Goal: Information Seeking & Learning: Learn about a topic

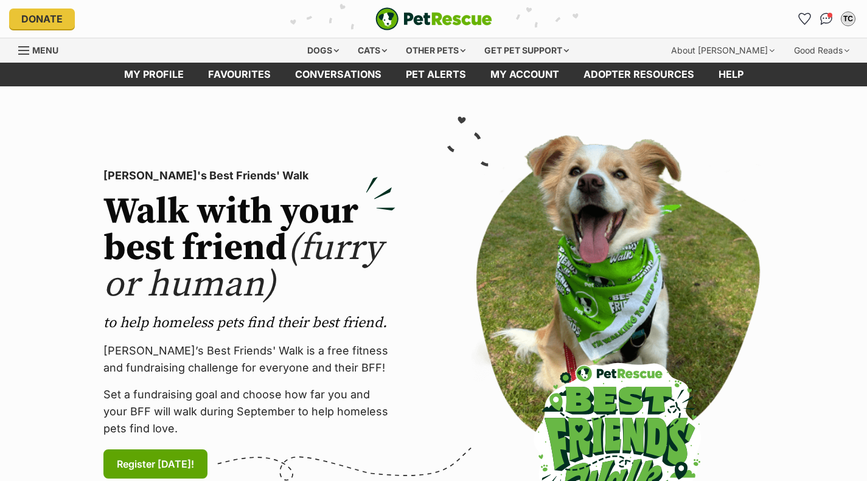
click at [327, 44] on div "Dogs" at bounding box center [323, 50] width 49 height 24
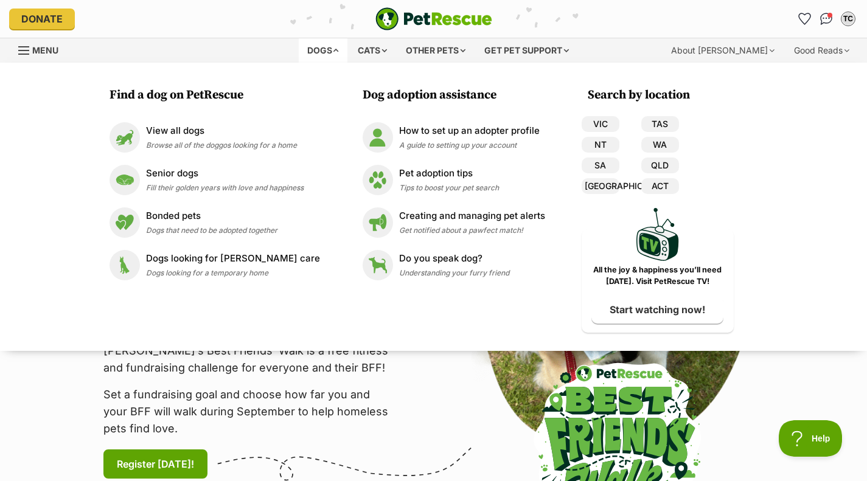
click at [204, 145] on span "Browse all of the doggos looking for a home" at bounding box center [221, 145] width 151 height 9
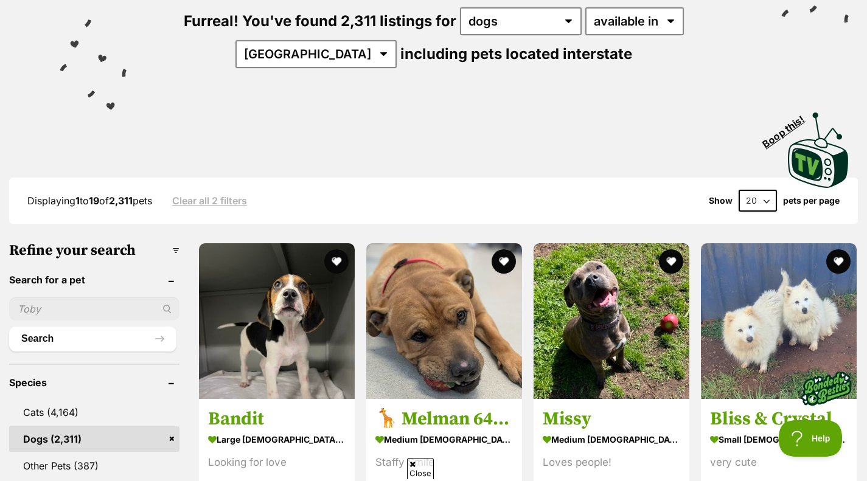
scroll to position [155, 0]
click at [397, 40] on select "[GEOGRAPHIC_DATA] [GEOGRAPHIC_DATA] [GEOGRAPHIC_DATA] [GEOGRAPHIC_DATA] [GEOGRA…" at bounding box center [315, 54] width 161 height 28
select select "VIC"
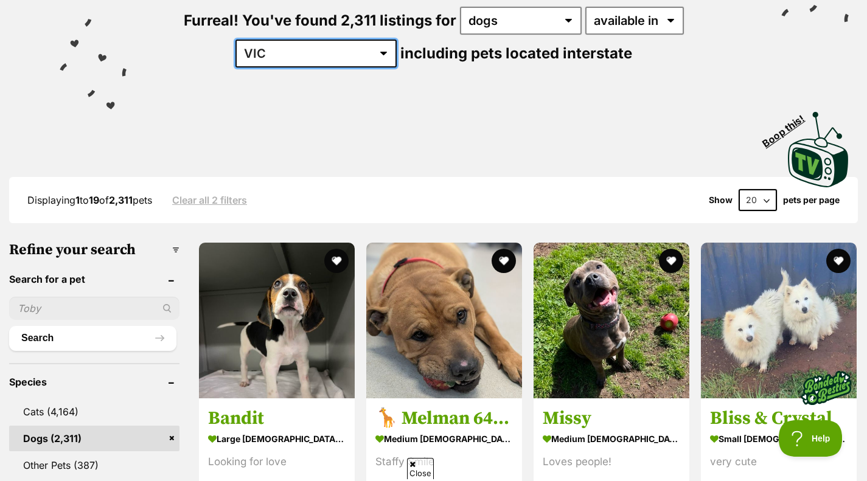
click at [397, 40] on select "[GEOGRAPHIC_DATA] [GEOGRAPHIC_DATA] [GEOGRAPHIC_DATA] [GEOGRAPHIC_DATA] [GEOGRA…" at bounding box center [315, 54] width 161 height 28
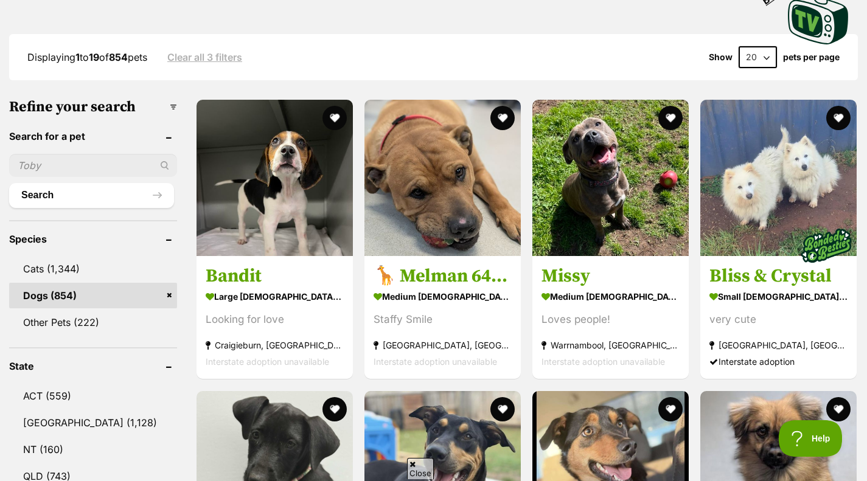
scroll to position [299, 0]
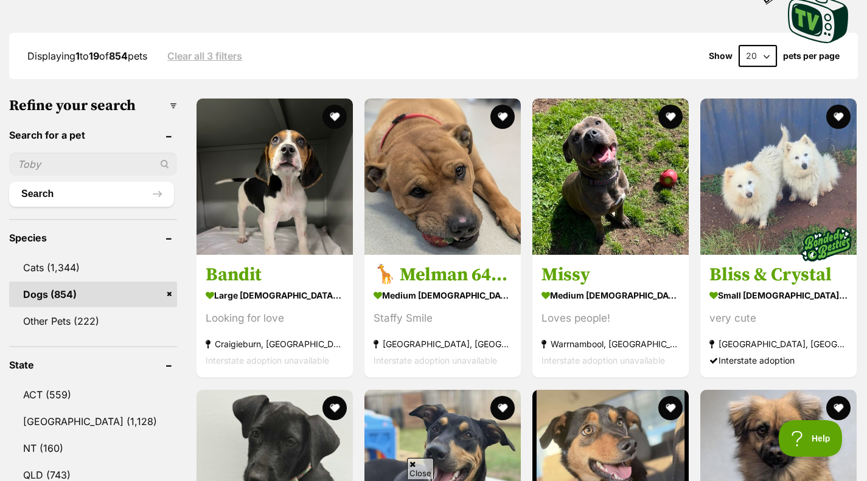
click at [284, 235] on img at bounding box center [275, 177] width 156 height 156
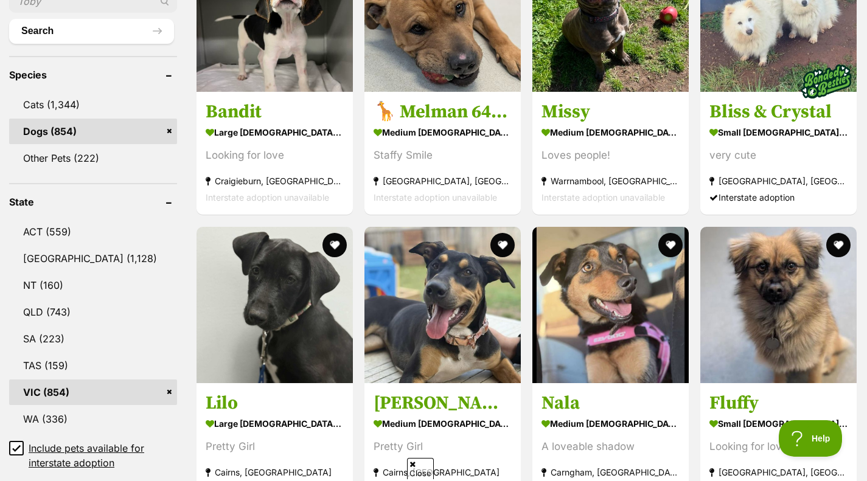
scroll to position [464, 0]
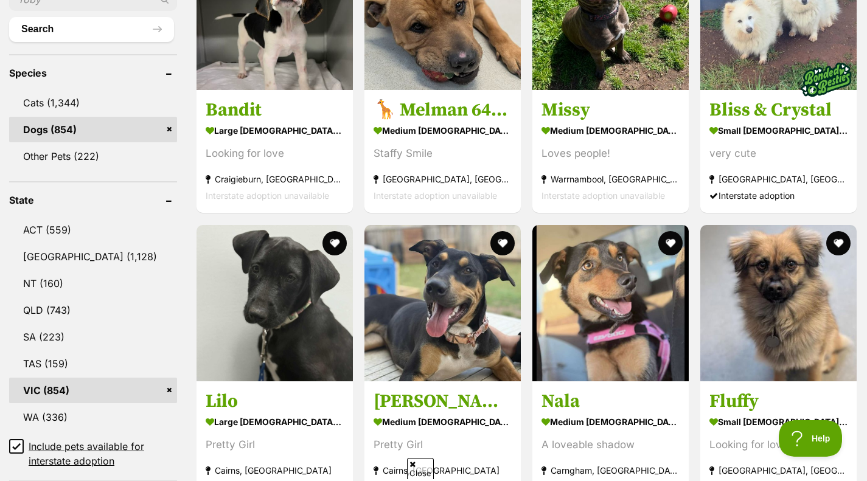
click at [767, 99] on h3 "Bliss & Crystal" at bounding box center [778, 110] width 138 height 23
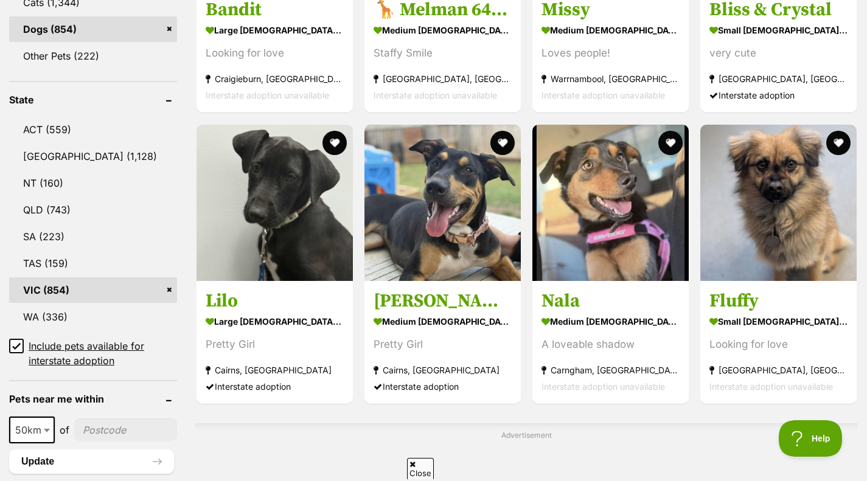
scroll to position [565, 0]
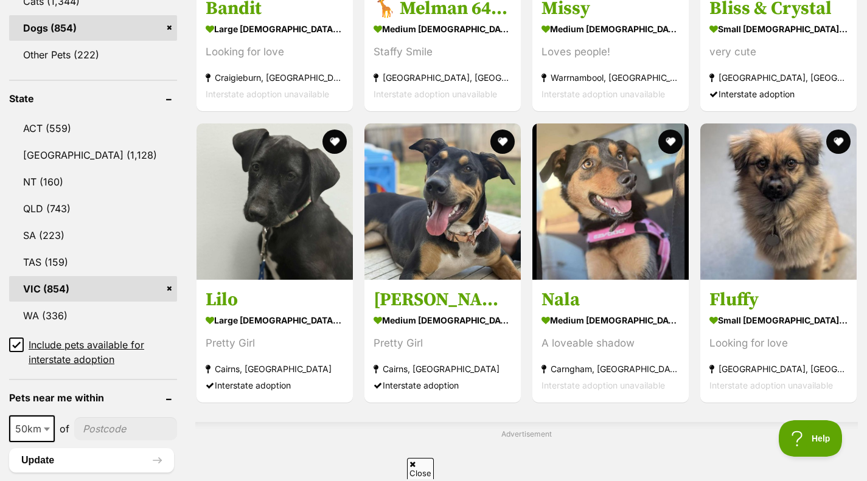
click at [779, 190] on img at bounding box center [778, 202] width 156 height 156
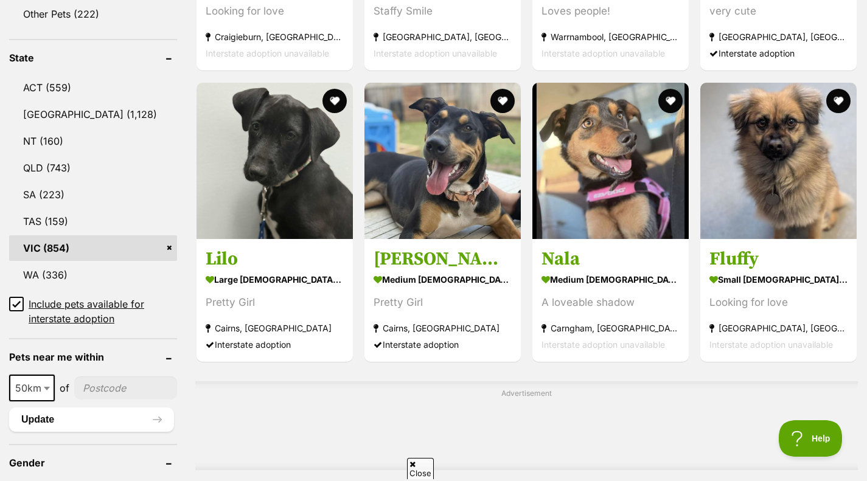
click at [846, 180] on img at bounding box center [778, 161] width 156 height 156
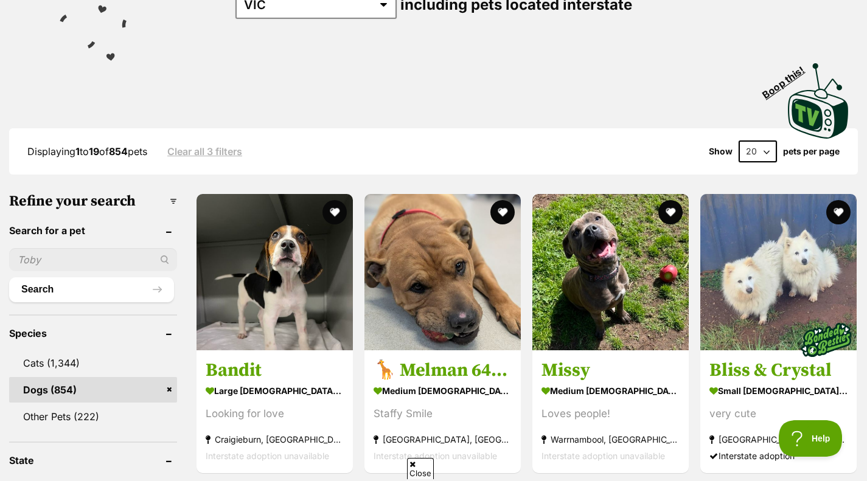
scroll to position [206, 0]
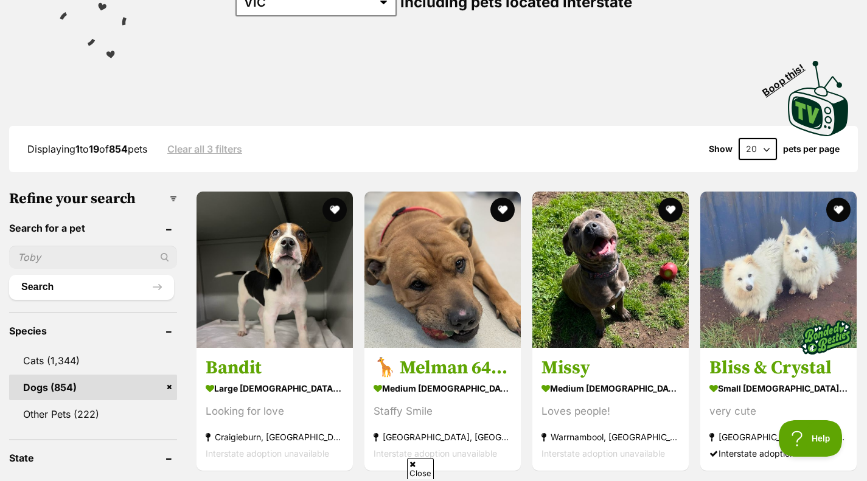
click at [764, 151] on select "20 40 60" at bounding box center [758, 149] width 38 height 22
select select "60"
click at [739, 138] on select "20 40 60" at bounding box center [758, 149] width 38 height 22
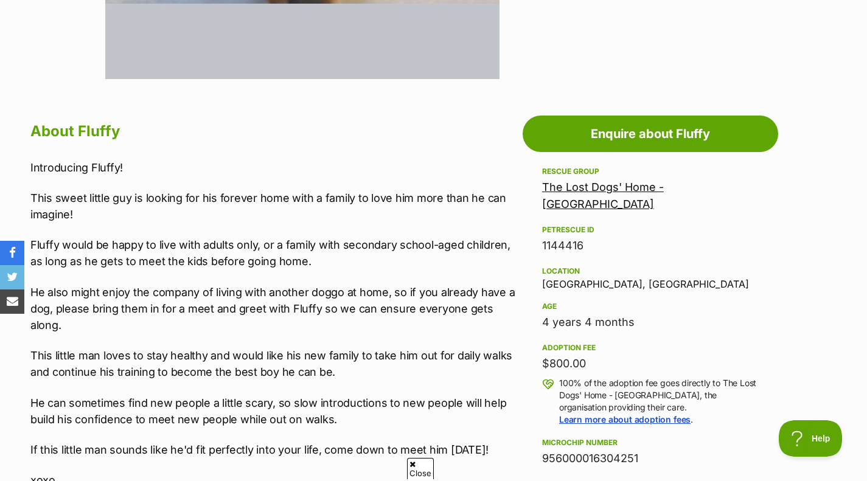
scroll to position [570, 0]
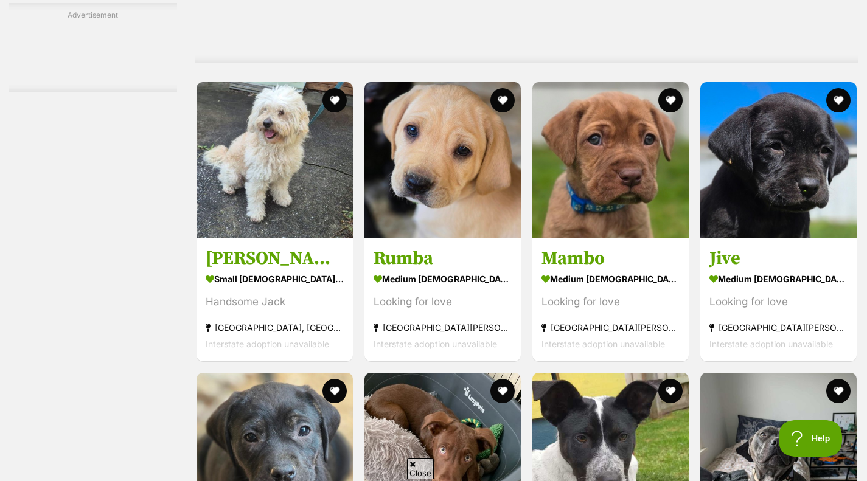
scroll to position [3236, 0]
click at [556, 211] on img at bounding box center [610, 160] width 156 height 156
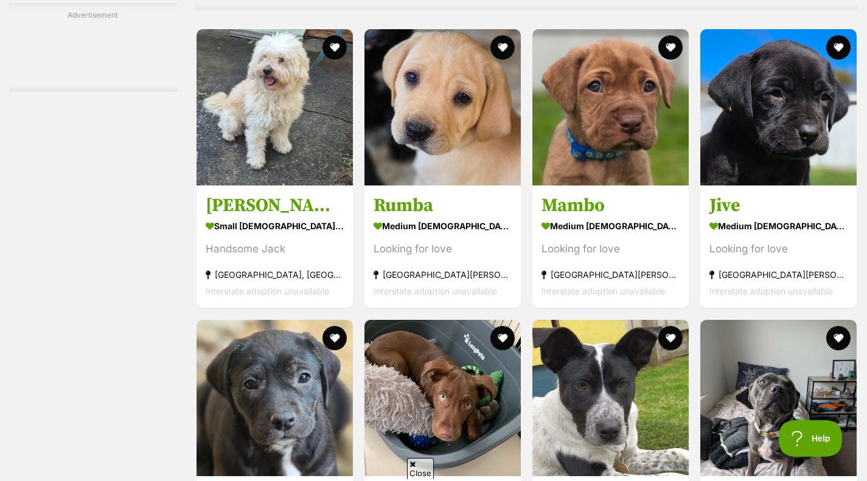
scroll to position [3288, 0]
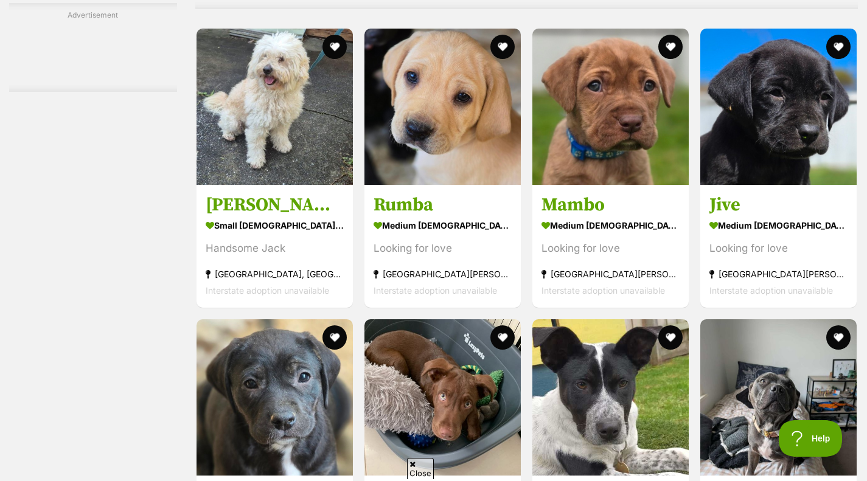
click at [616, 203] on h3 "Mambo" at bounding box center [610, 204] width 138 height 23
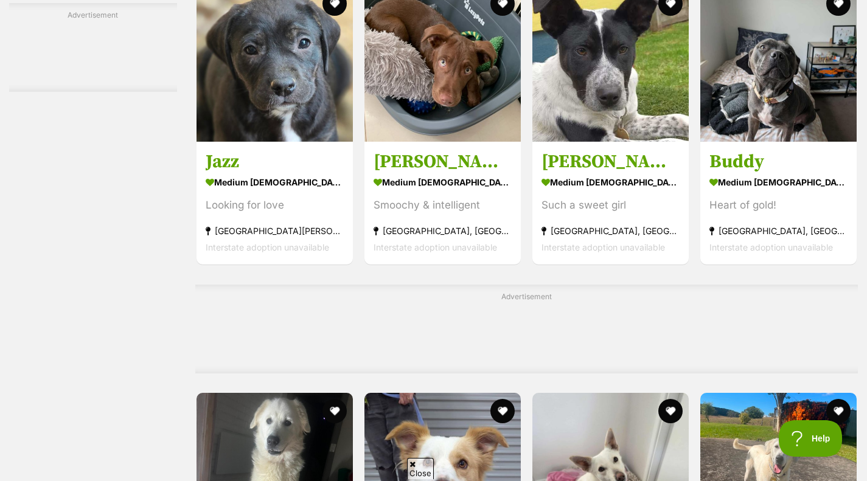
scroll to position [3621, 0]
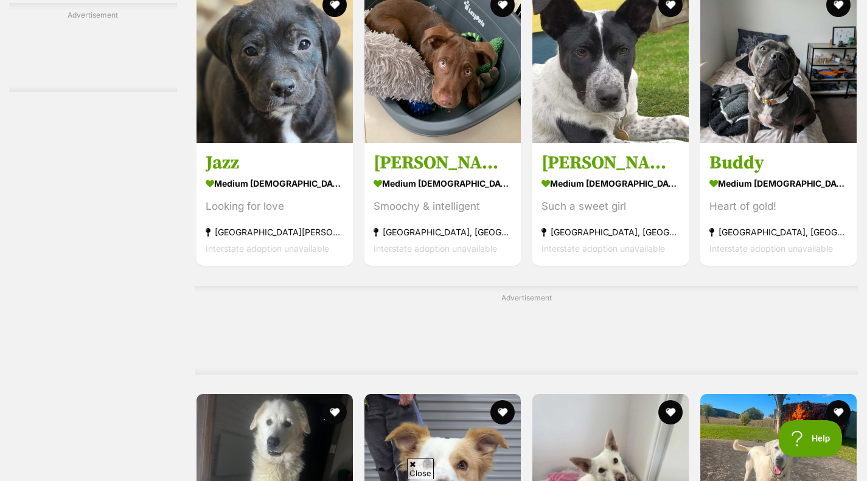
click at [788, 162] on h3 "Buddy" at bounding box center [778, 163] width 138 height 23
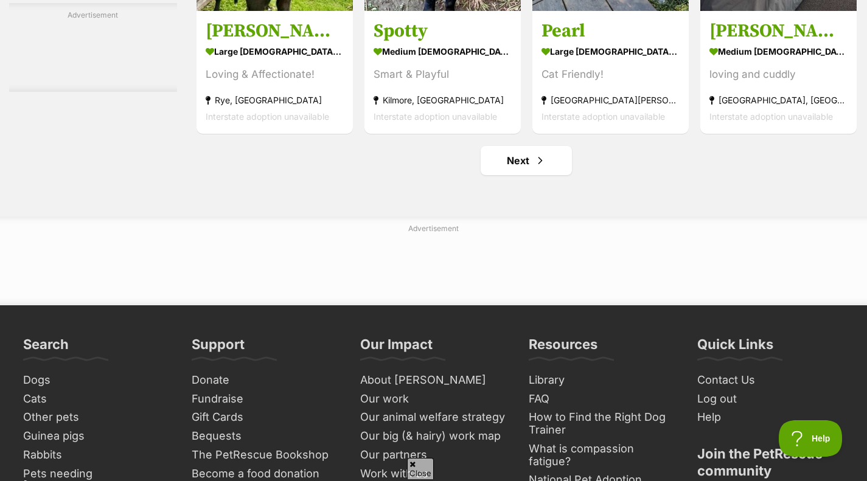
scroll to position [5675, 0]
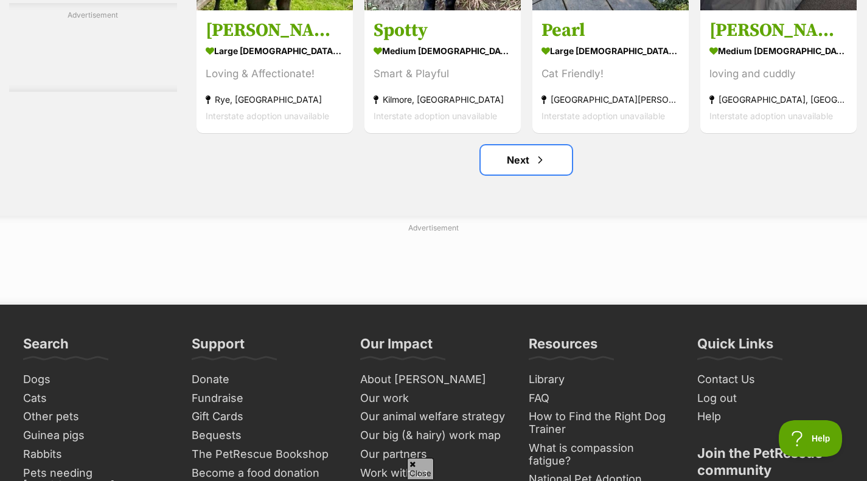
click at [513, 175] on link "Next" at bounding box center [526, 159] width 91 height 29
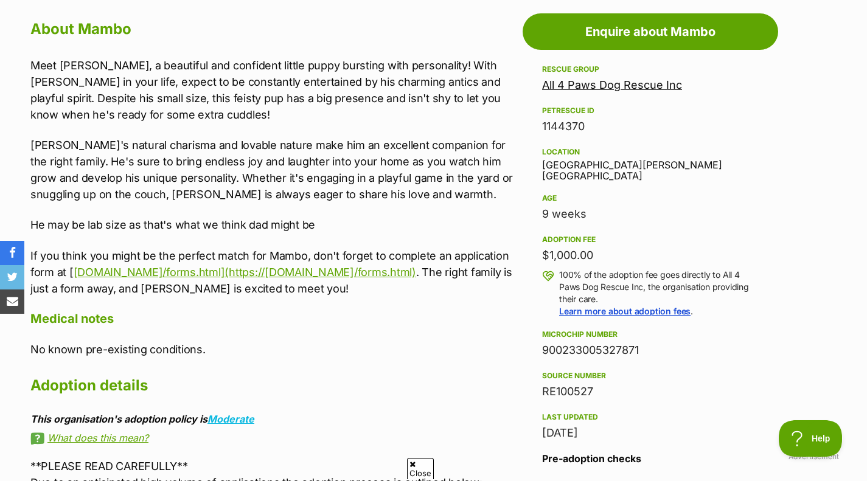
scroll to position [672, 0]
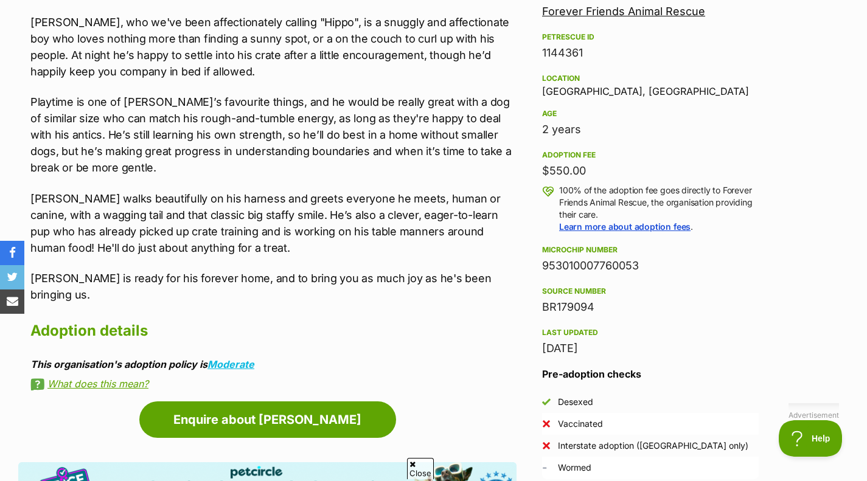
scroll to position [801, 0]
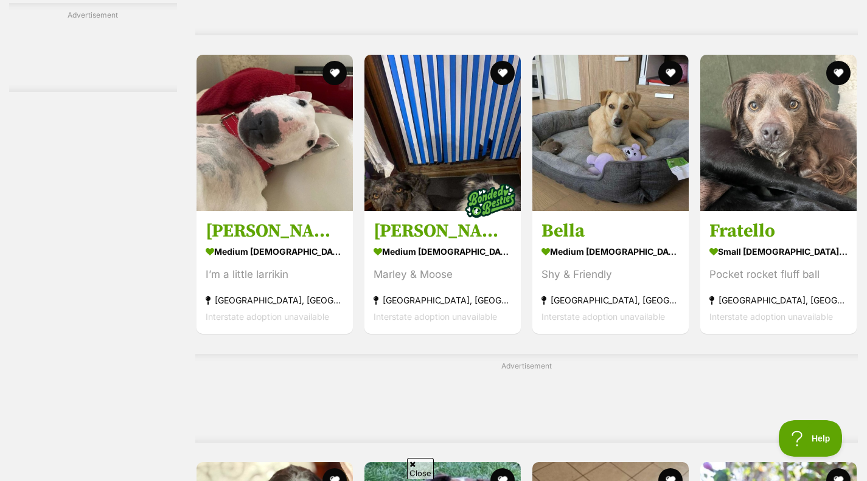
scroll to position [2156, 0]
click at [742, 183] on img at bounding box center [778, 133] width 156 height 156
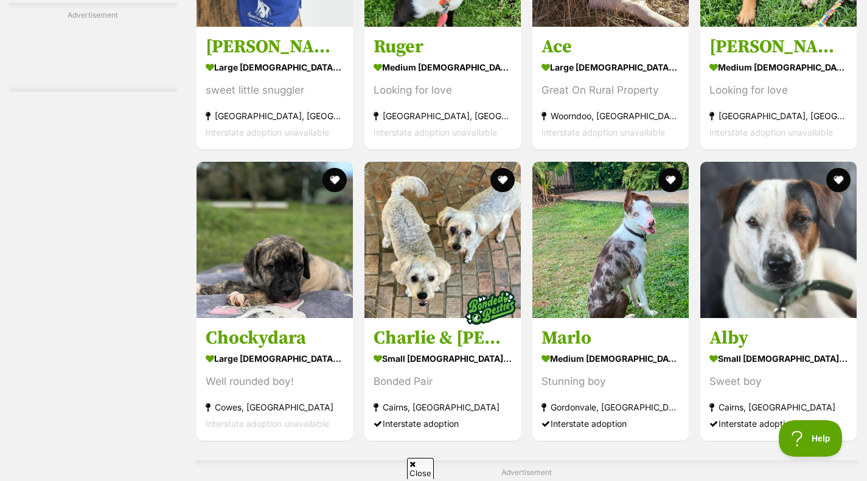
scroll to position [3859, 0]
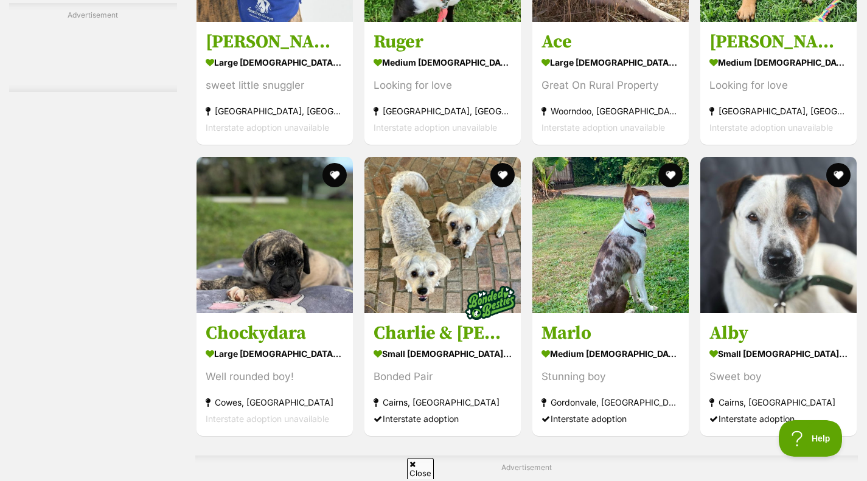
click at [736, 52] on h3 "[PERSON_NAME]" at bounding box center [778, 42] width 138 height 23
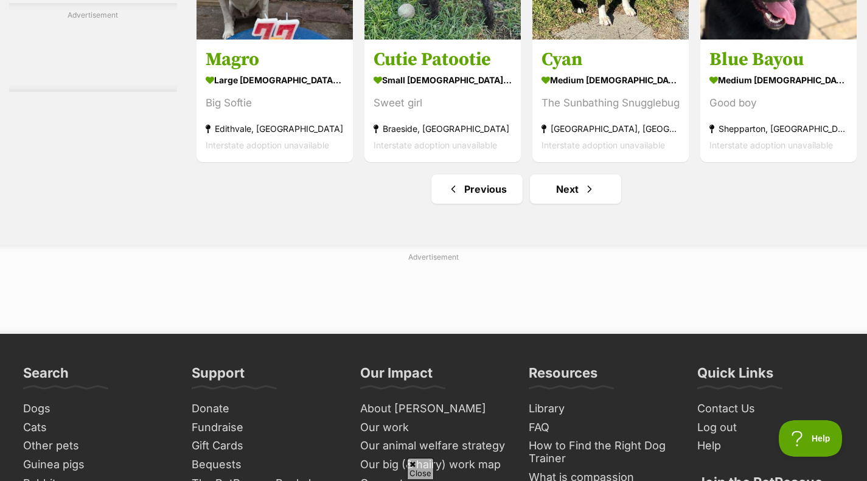
scroll to position [5667, 0]
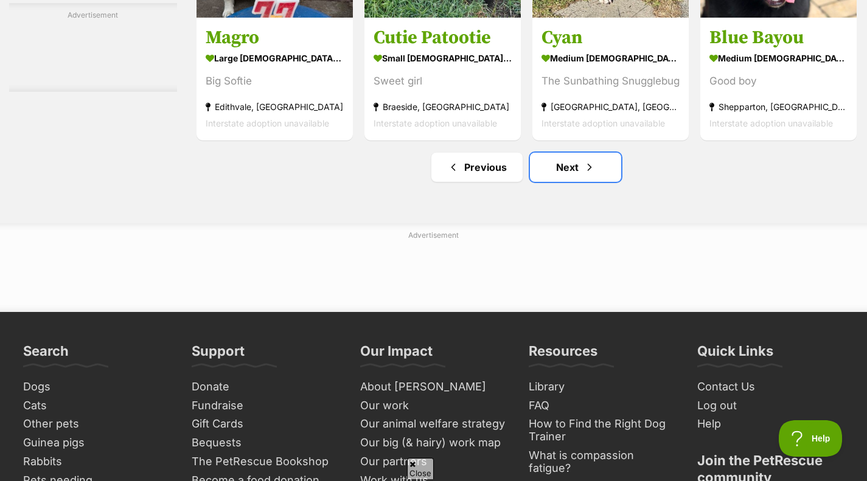
click at [544, 175] on link "Next" at bounding box center [575, 167] width 91 height 29
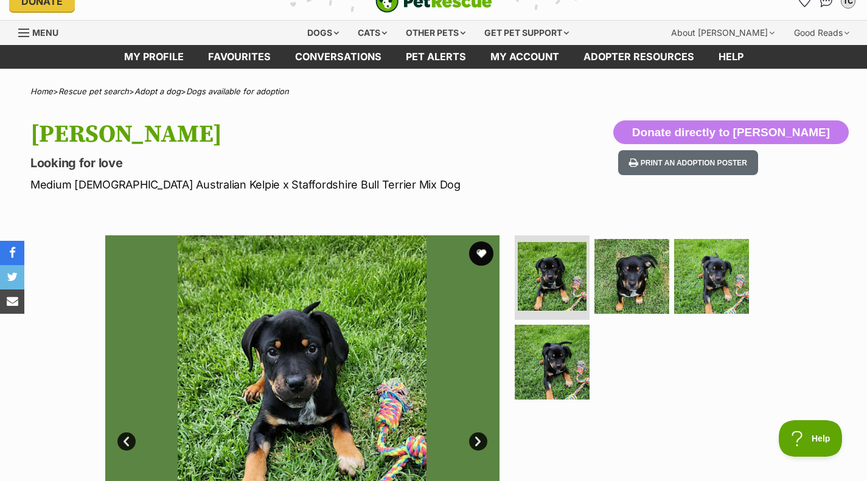
scroll to position [18, 0]
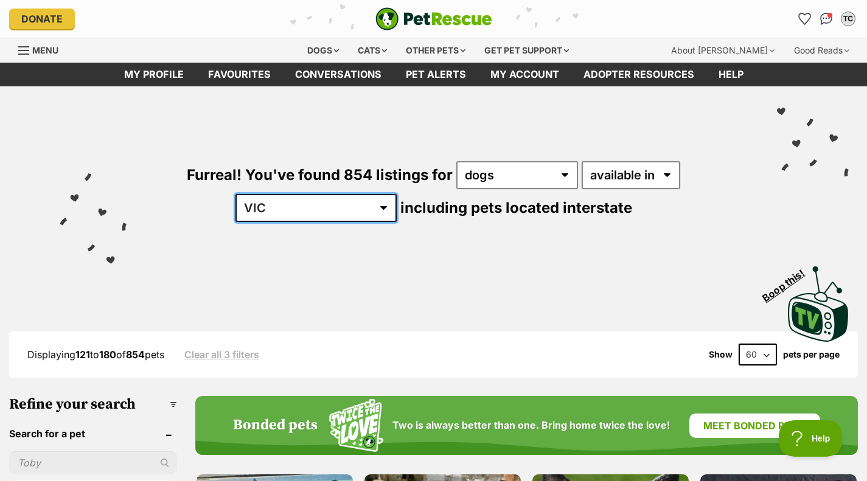
click at [397, 194] on select "Australia ACT NSW NT QLD SA TAS VIC WA" at bounding box center [315, 208] width 161 height 28
select select "[GEOGRAPHIC_DATA]"
click at [397, 194] on select "Australia ACT NSW NT QLD SA TAS VIC WA" at bounding box center [315, 208] width 161 height 28
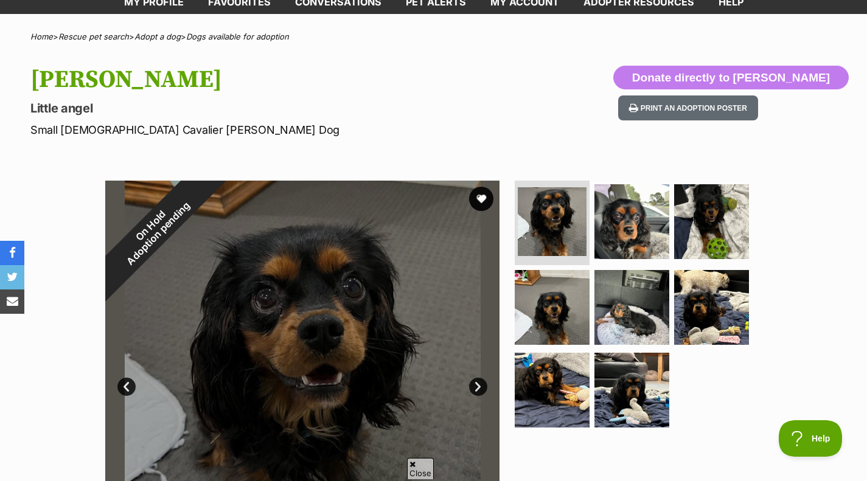
scroll to position [73, 0]
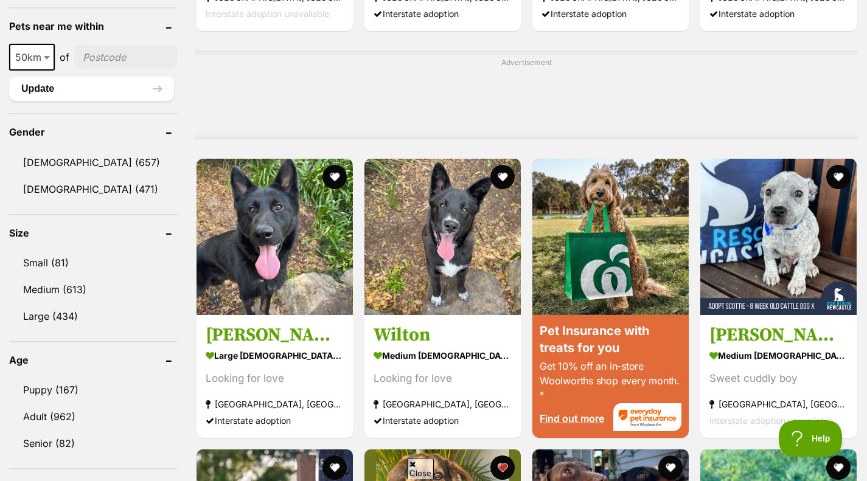
scroll to position [941, 0]
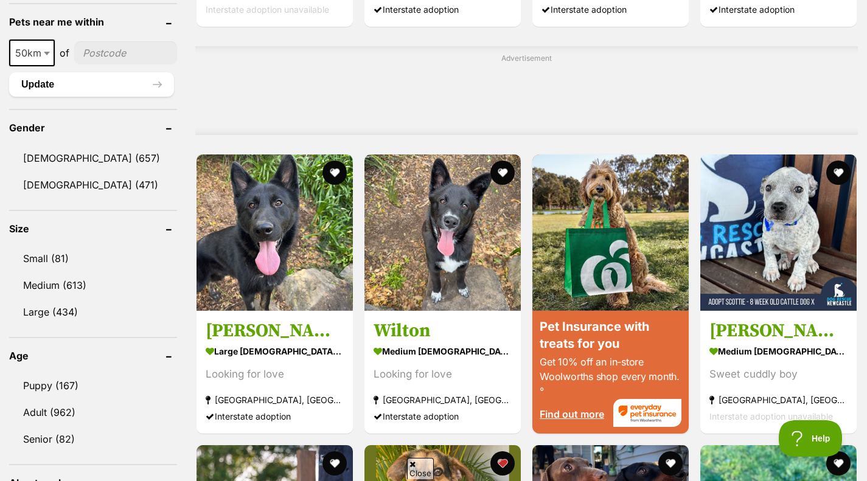
click at [756, 190] on img at bounding box center [778, 233] width 156 height 156
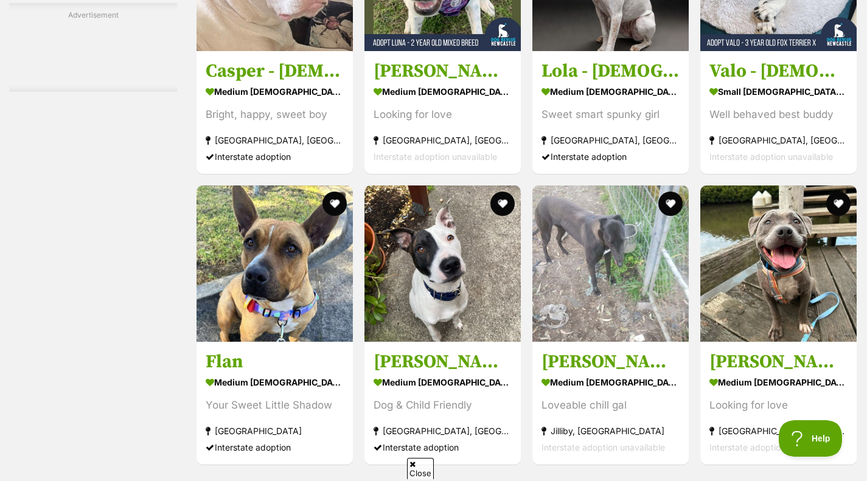
scroll to position [2221, 0]
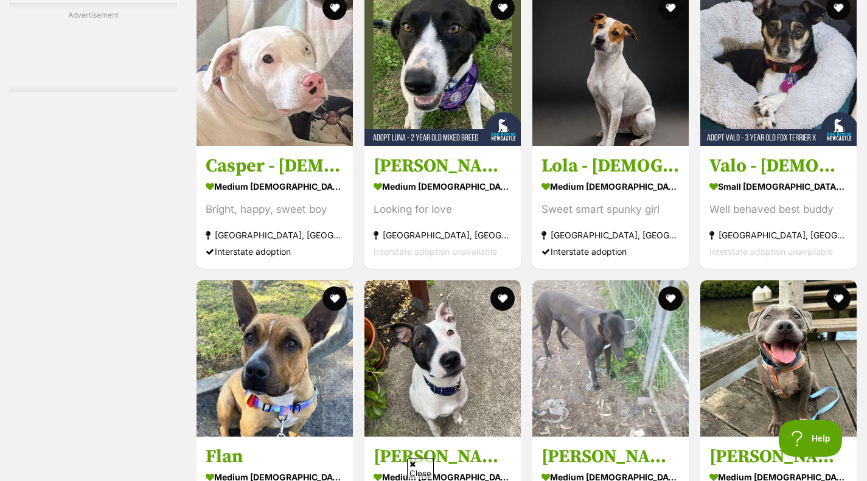
click at [727, 127] on img at bounding box center [778, 68] width 156 height 156
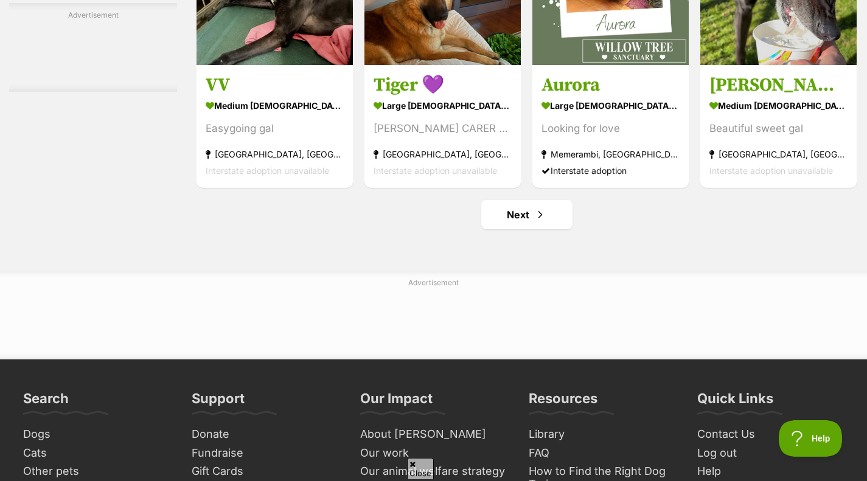
scroll to position [5620, 0]
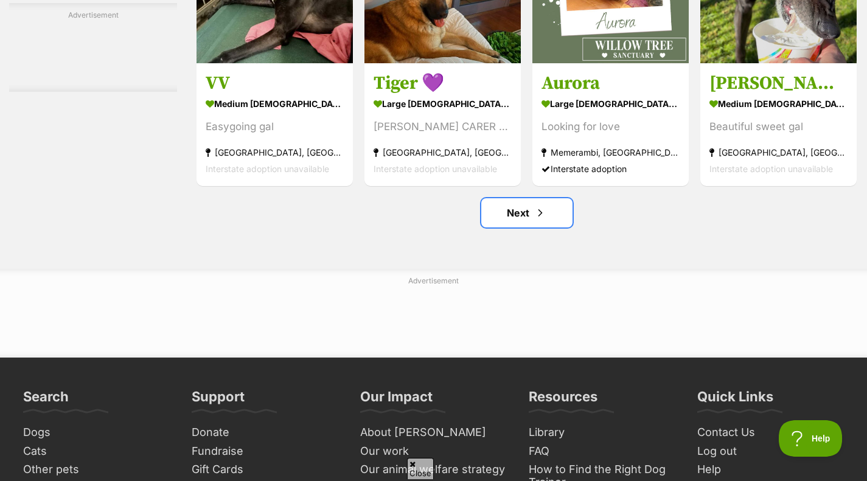
click at [536, 214] on span "Next page" at bounding box center [540, 213] width 12 height 15
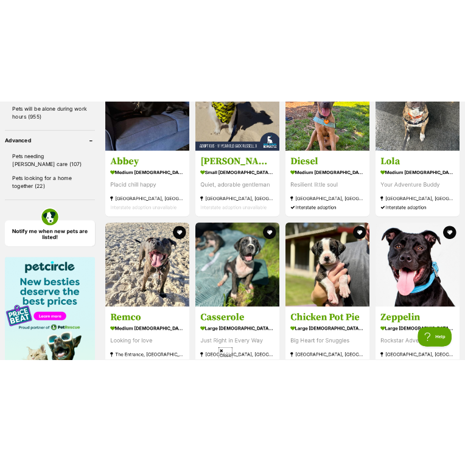
scroll to position [1695, 0]
